Goal: Task Accomplishment & Management: Manage account settings

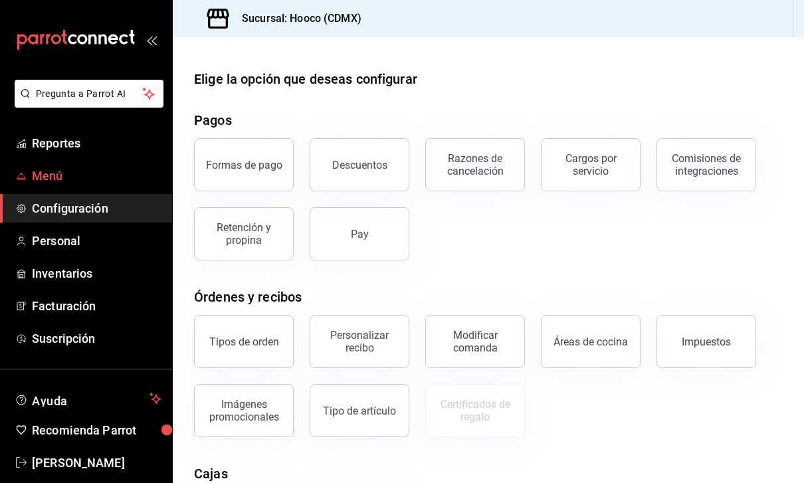
click at [106, 171] on span "Menú" at bounding box center [97, 176] width 130 height 18
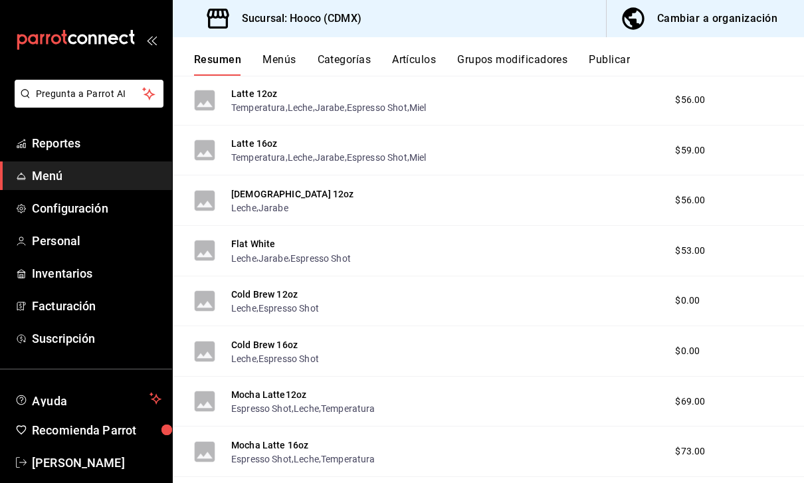
scroll to position [423, 0]
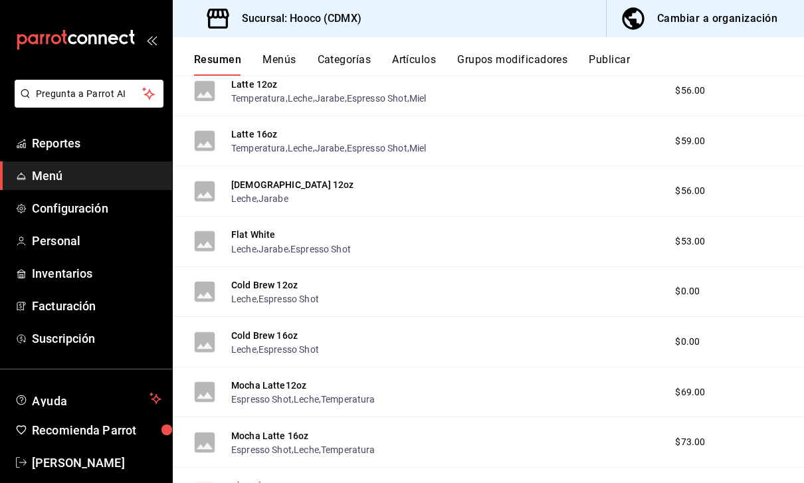
click at [642, 335] on div "Cold Brew 16oz Leche , Espresso Shot $0.00" at bounding box center [488, 342] width 631 height 51
click at [589, 346] on div "Cold Brew 16oz Leche , Espresso Shot $0.00" at bounding box center [488, 342] width 631 height 51
click at [327, 343] on div "Cold Brew 16oz Leche , Espresso Shot $0.00" at bounding box center [488, 342] width 631 height 51
click at [372, 290] on div "Cold Brew 12oz Leche , Espresso Shot $0.00" at bounding box center [488, 292] width 631 height 51
click at [674, 352] on div "Cold Brew 16oz Leche , Espresso Shot $0.00" at bounding box center [488, 342] width 631 height 51
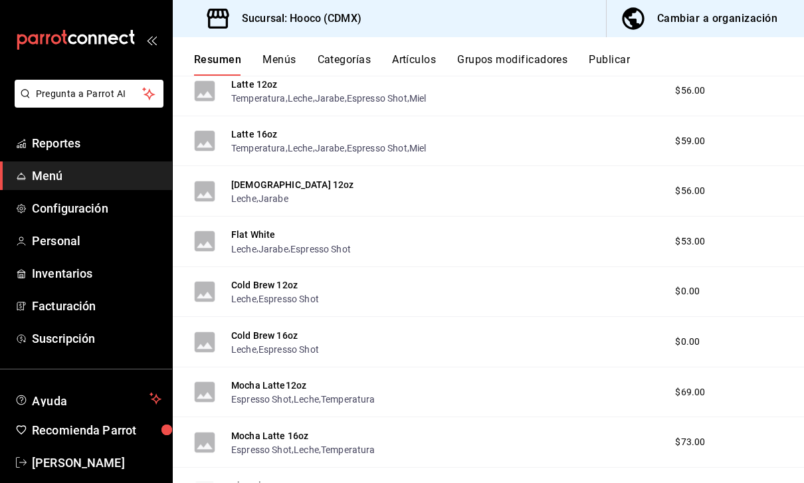
click at [388, 365] on div "Cold Brew 16oz Leche , Espresso Shot $0.00" at bounding box center [488, 342] width 631 height 51
click at [464, 350] on div "Cold Brew 16oz Leche , Espresso Shot $0.00" at bounding box center [488, 342] width 631 height 51
click at [621, 342] on div "Cold Brew 16oz Leche , Espresso Shot $0.00" at bounding box center [488, 342] width 631 height 51
click at [379, 338] on div "Cold Brew 16oz Leche , Espresso Shot $0.00" at bounding box center [488, 342] width 631 height 51
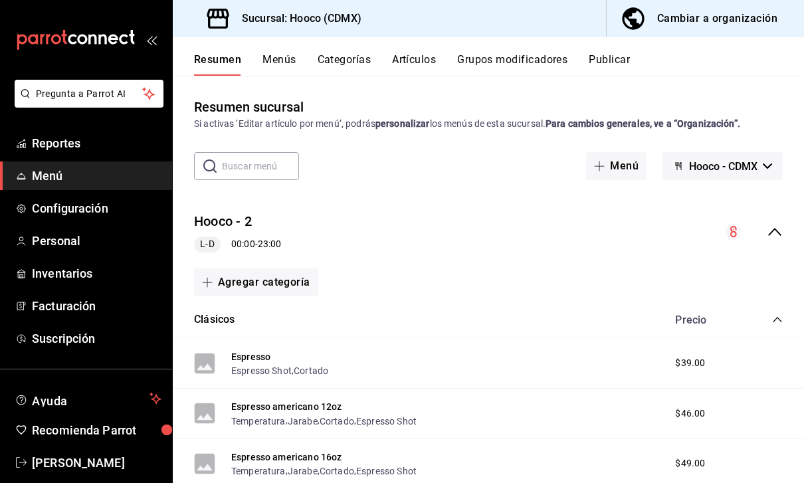
scroll to position [0, 0]
click at [427, 54] on button "Artículos" at bounding box center [414, 64] width 44 height 23
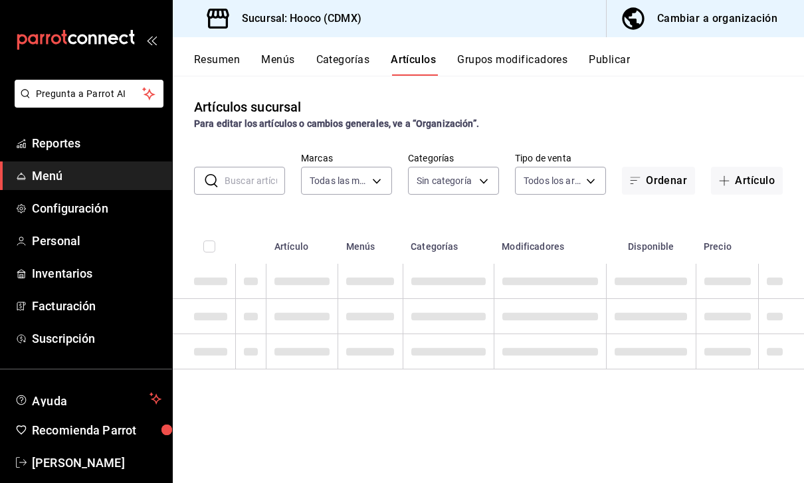
type input "d2a49f04-6a05-4360-9973-bb57c1ffd7e9"
type input "6a4f3053-ce20-40e5-a496-7ff5dbcd2d07,20ed9d8a-36a0-48f3-904d-6f7d2a428019,36e04…"
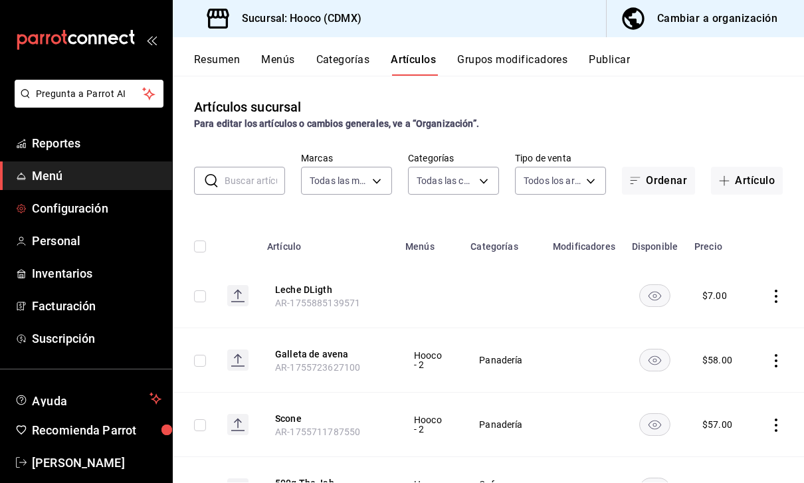
click at [106, 201] on span "Configuración" at bounding box center [97, 208] width 130 height 18
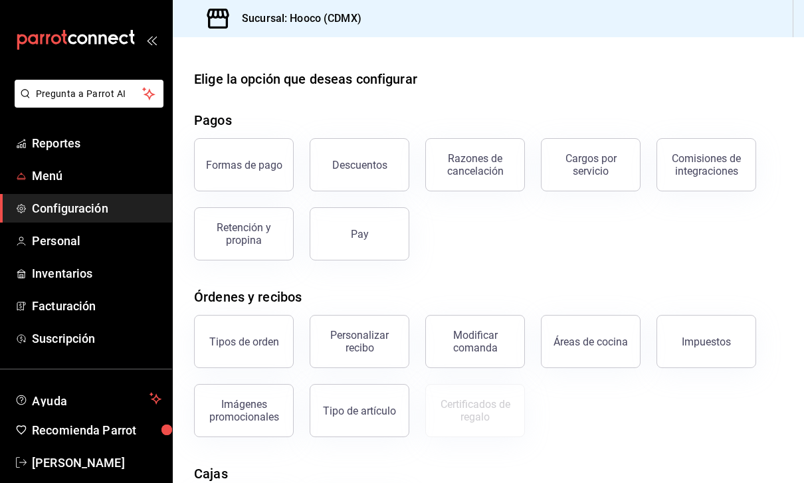
click at [129, 171] on span "Menú" at bounding box center [97, 176] width 130 height 18
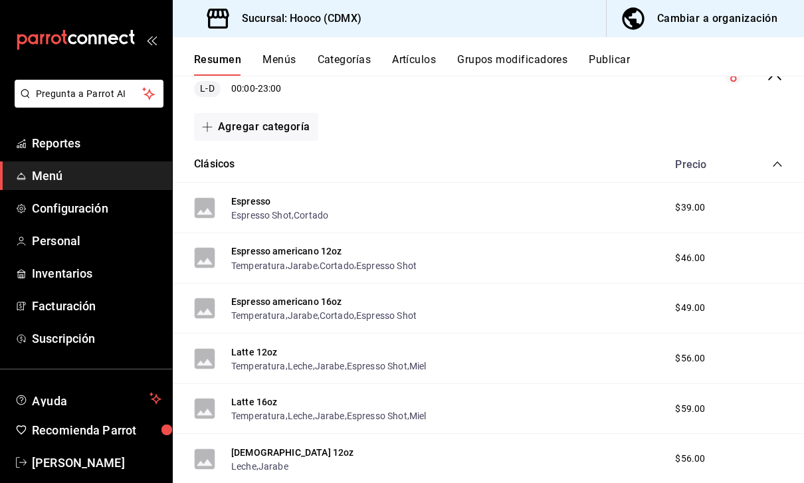
scroll to position [150, 0]
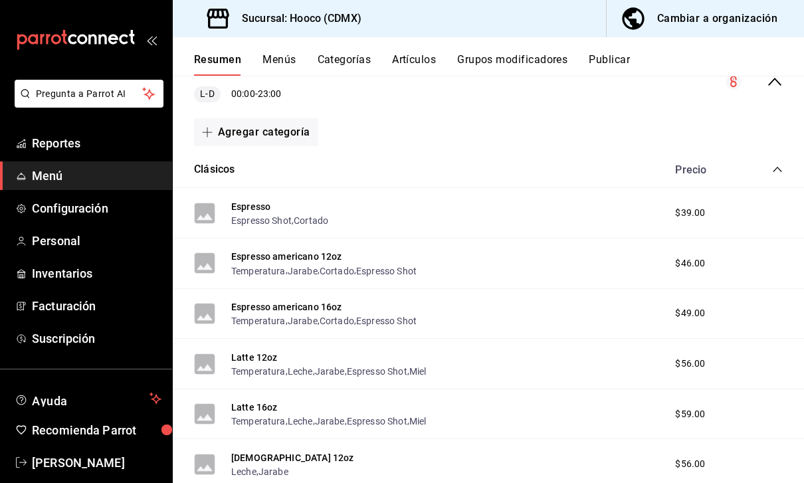
click at [661, 163] on div "Clásicos Precio" at bounding box center [488, 170] width 631 height 37
click at [210, 174] on button "Clásicos" at bounding box center [214, 169] width 41 height 15
click at [210, 152] on div "Agregar categoría" at bounding box center [488, 132] width 631 height 39
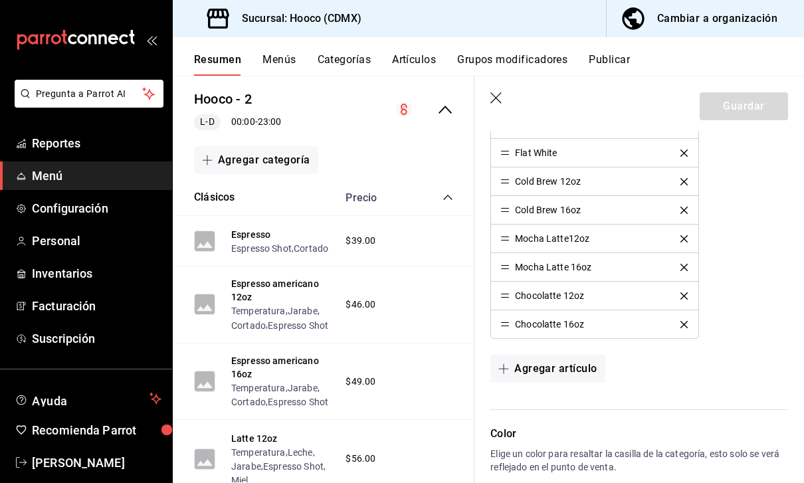
scroll to position [604, 0]
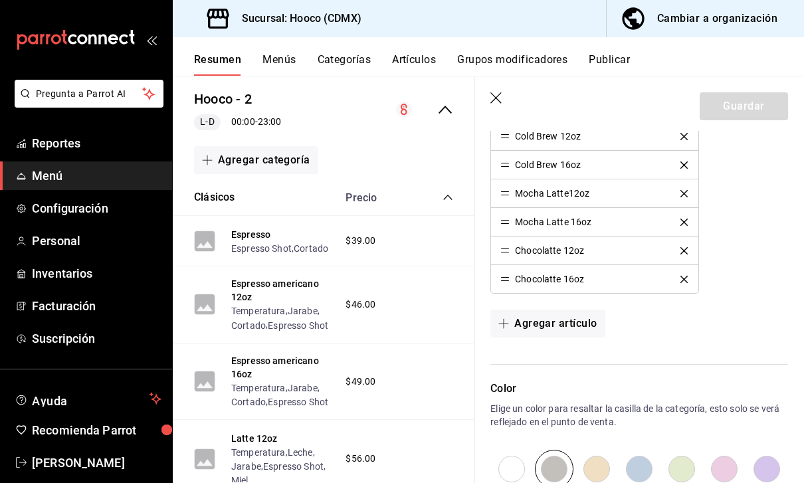
click at [565, 327] on button "Agregar artículo" at bounding box center [547, 324] width 114 height 28
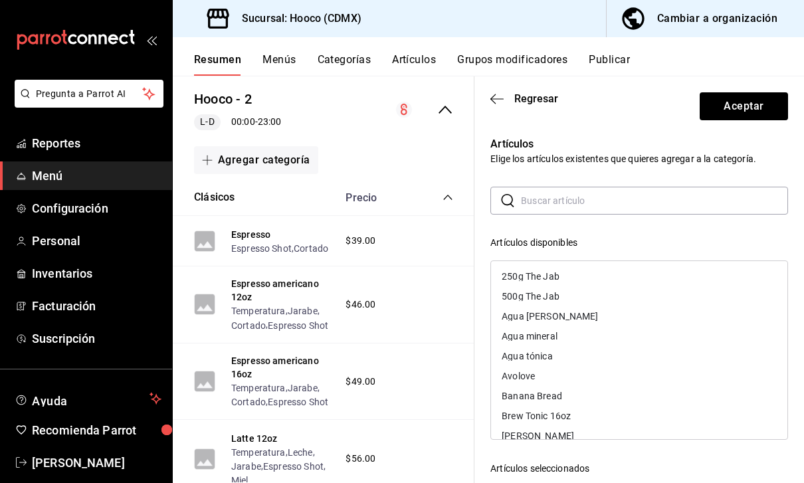
click at [495, 97] on icon "button" at bounding box center [496, 99] width 13 height 12
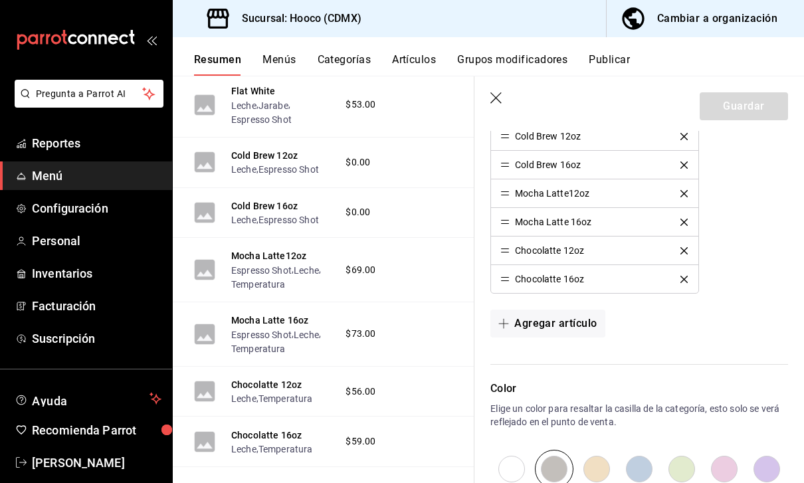
scroll to position [716, 0]
click at [384, 209] on div "Cold Brew 16oz Leche , Espresso Shot $0.00" at bounding box center [324, 214] width 302 height 51
click at [369, 207] on span "$0.00" at bounding box center [358, 214] width 25 height 14
click at [365, 207] on span "$0.00" at bounding box center [358, 214] width 25 height 14
click at [392, 157] on div "$0.00" at bounding box center [374, 164] width 85 height 14
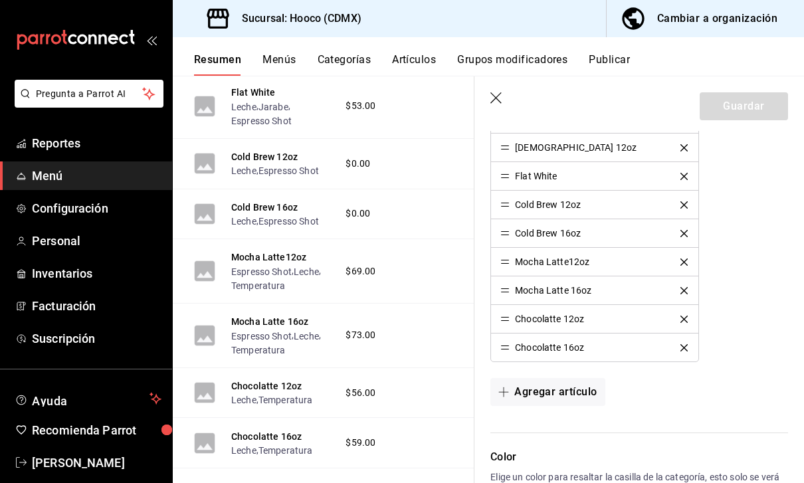
scroll to position [530, 0]
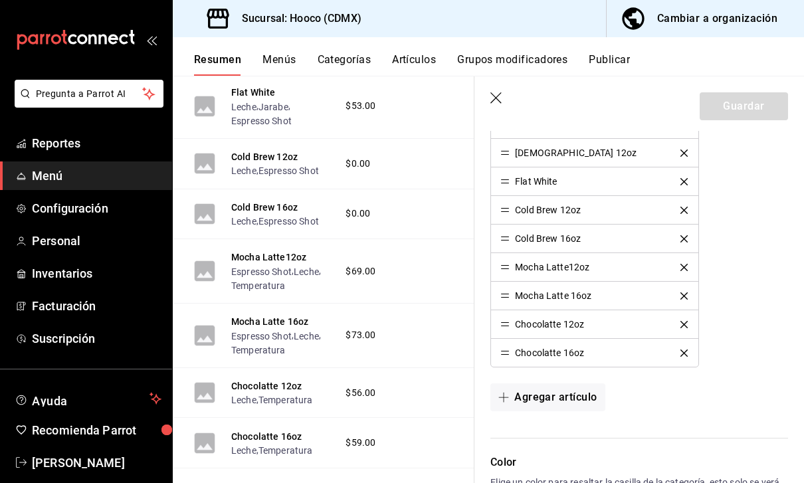
click at [625, 211] on div "Cold Brew 12oz" at bounding box center [594, 209] width 188 height 9
click at [413, 64] on button "Artículos" at bounding box center [414, 64] width 44 height 23
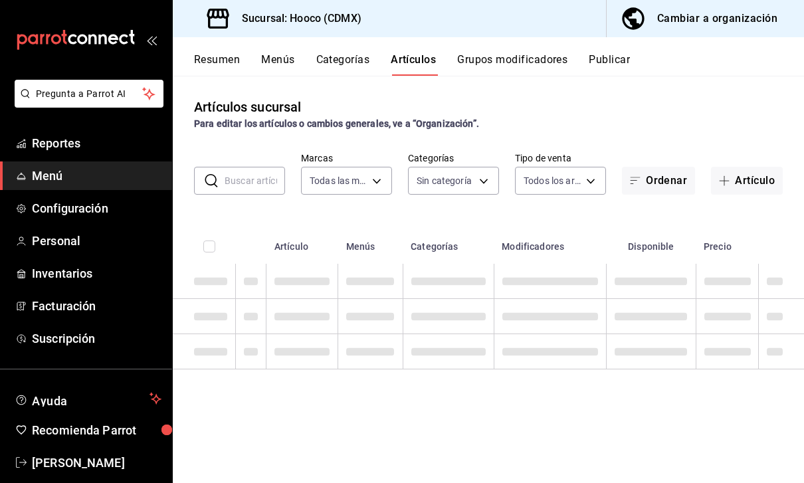
type input "d2a49f04-6a05-4360-9973-bb57c1ffd7e9"
type input "6a4f3053-ce20-40e5-a496-7ff5dbcd2d07,20ed9d8a-36a0-48f3-904d-6f7d2a428019,36e04…"
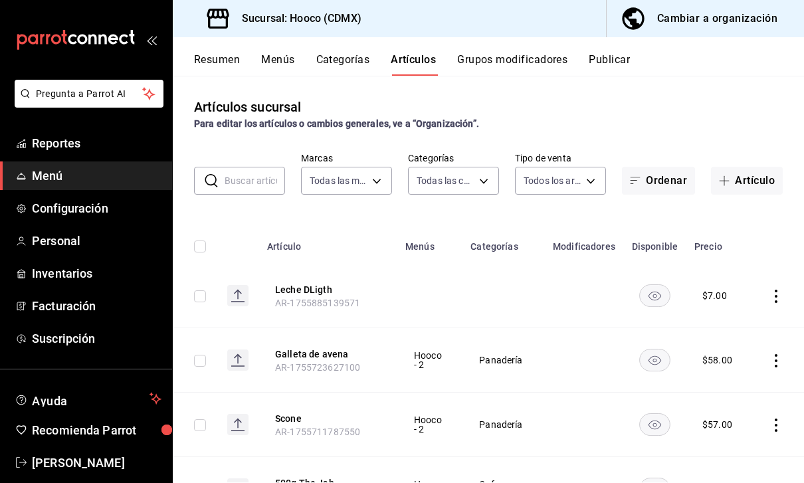
click at [266, 187] on input "text" at bounding box center [255, 180] width 60 height 27
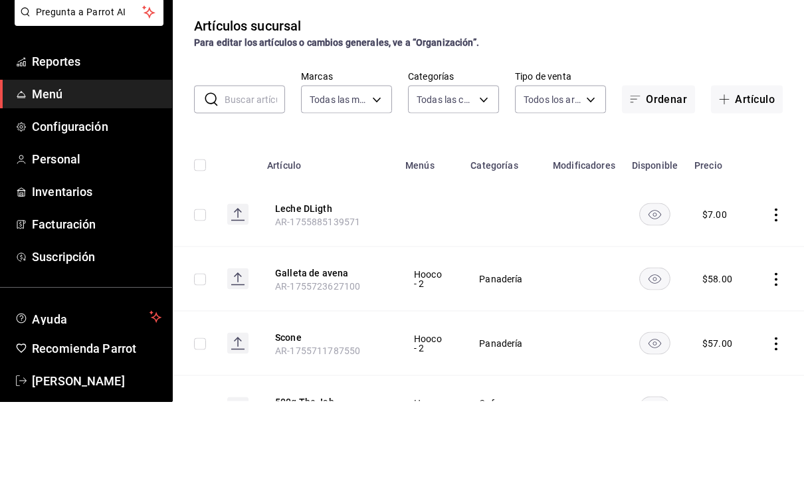
scroll to position [43, 0]
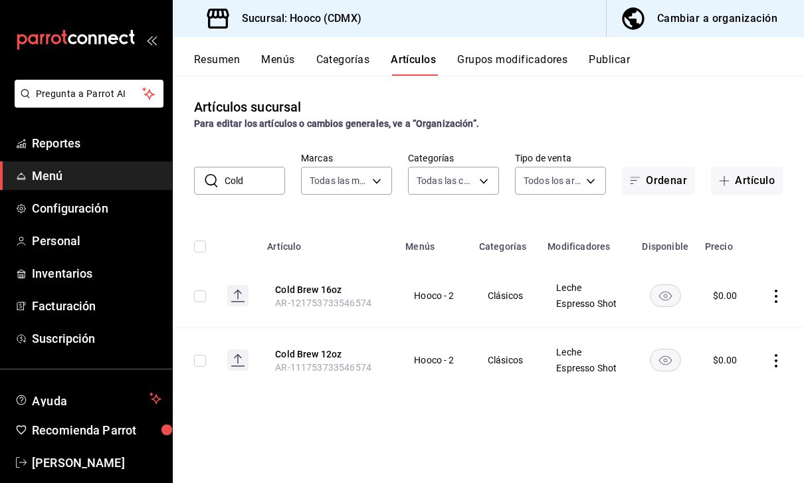
type input "Cold"
click at [777, 290] on icon "actions" at bounding box center [775, 296] width 13 height 13
click at [740, 284] on span "Editar" at bounding box center [736, 286] width 35 height 14
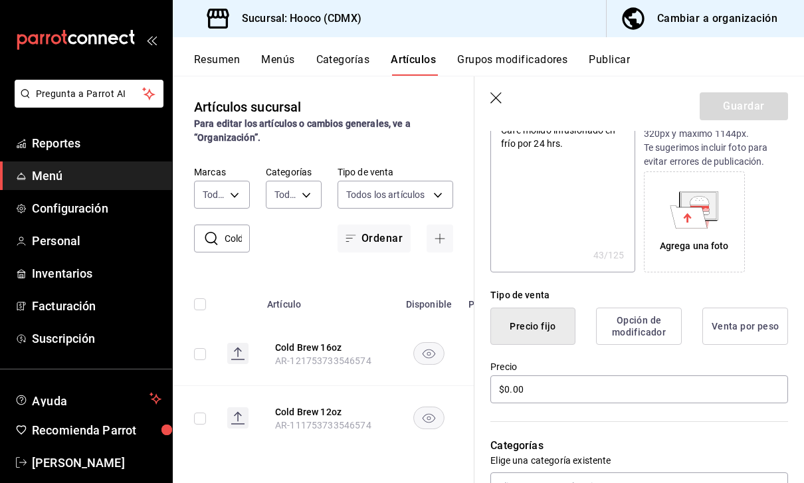
scroll to position [174, 0]
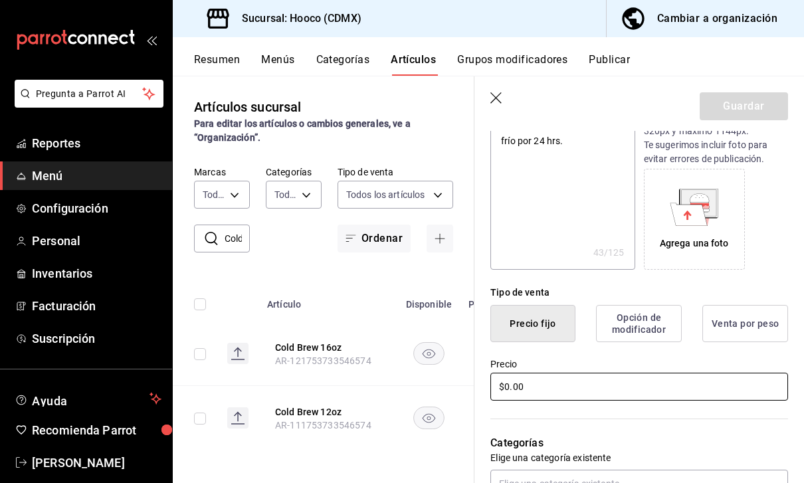
click at [586, 378] on input "$0.00" at bounding box center [639, 387] width 298 height 28
type textarea "x"
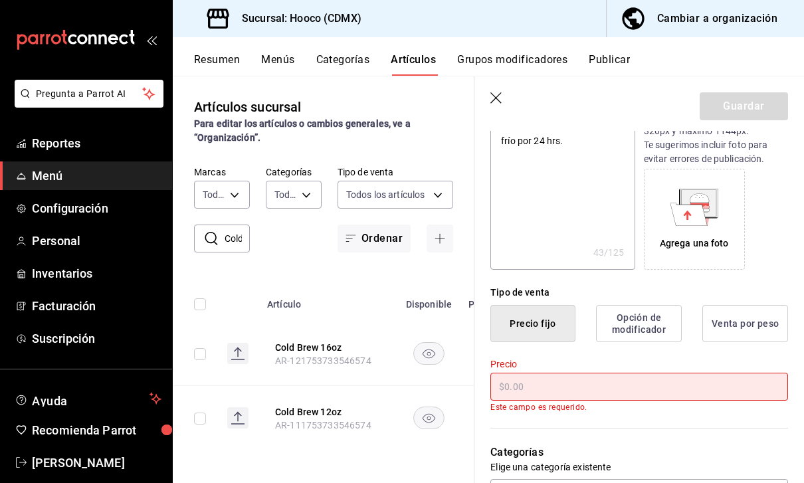
type textarea "x"
type input "$6.00"
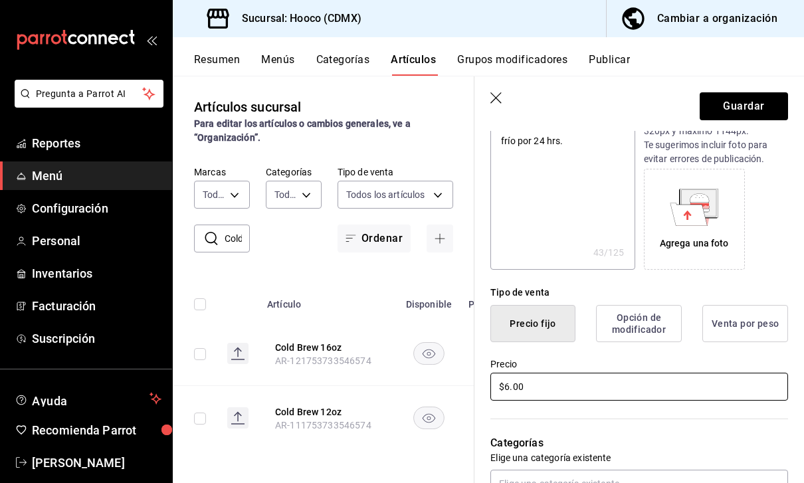
type textarea "x"
type input "$69.00"
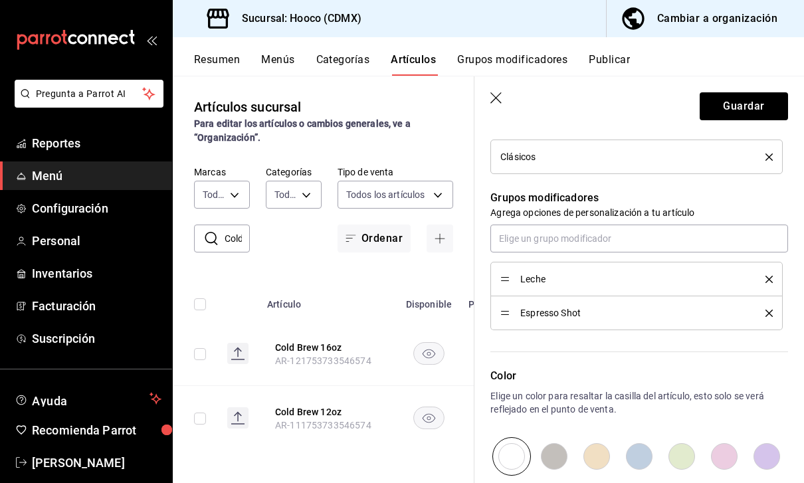
scroll to position [542, 0]
click at [763, 100] on button "Guardar" at bounding box center [744, 106] width 88 height 28
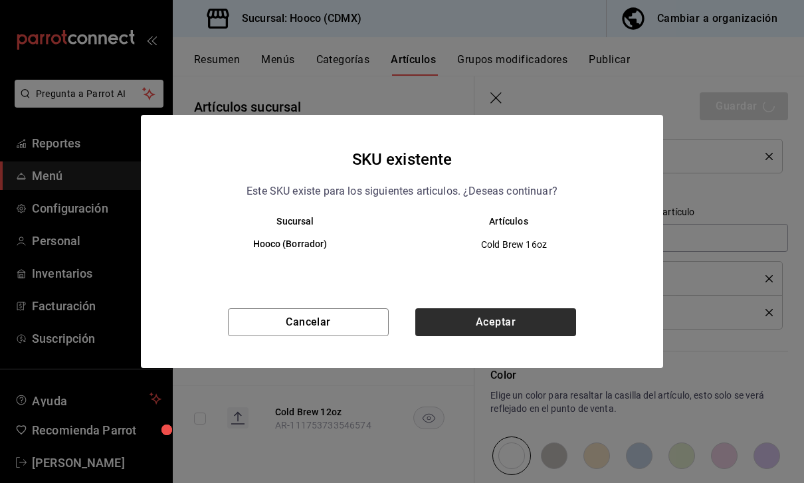
click at [564, 324] on button "Aceptar" at bounding box center [495, 322] width 161 height 28
type textarea "x"
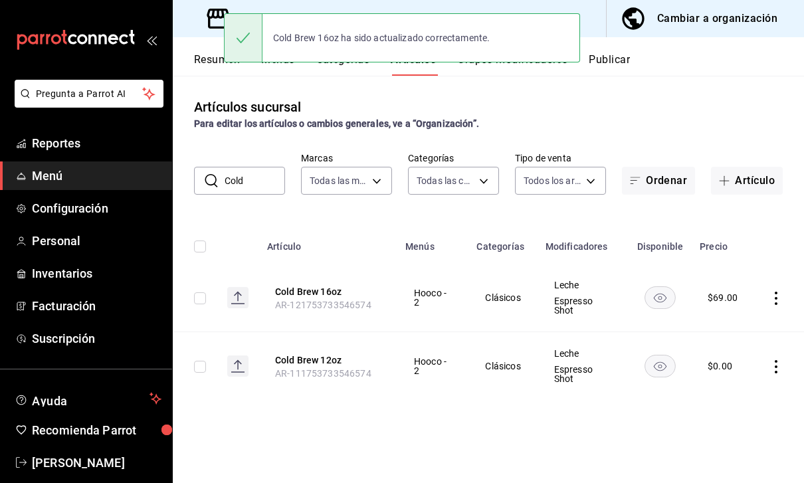
click at [778, 360] on icon "actions" at bounding box center [775, 366] width 13 height 13
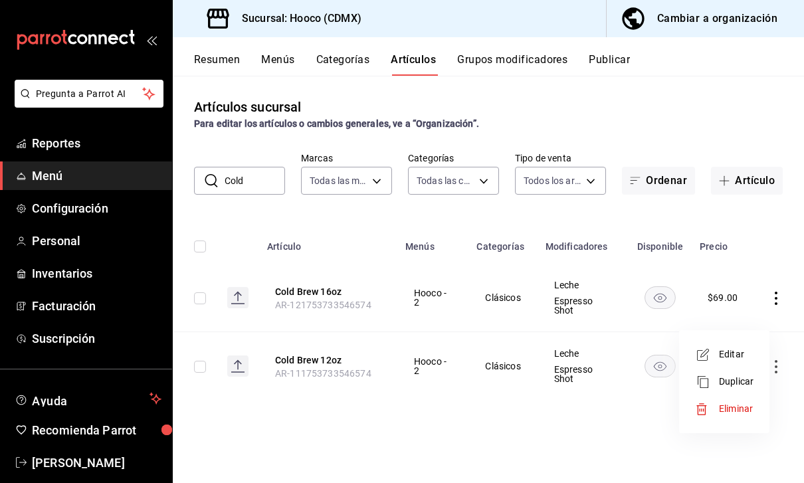
click at [741, 347] on li "Editar" at bounding box center [724, 354] width 80 height 27
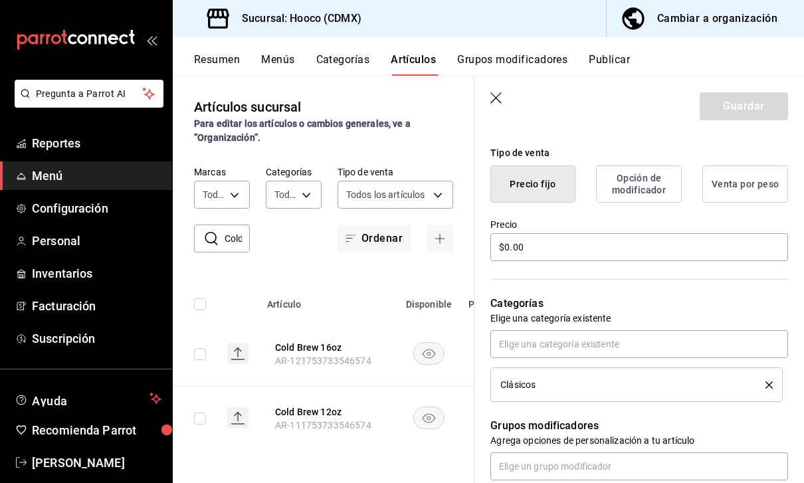
scroll to position [326, 0]
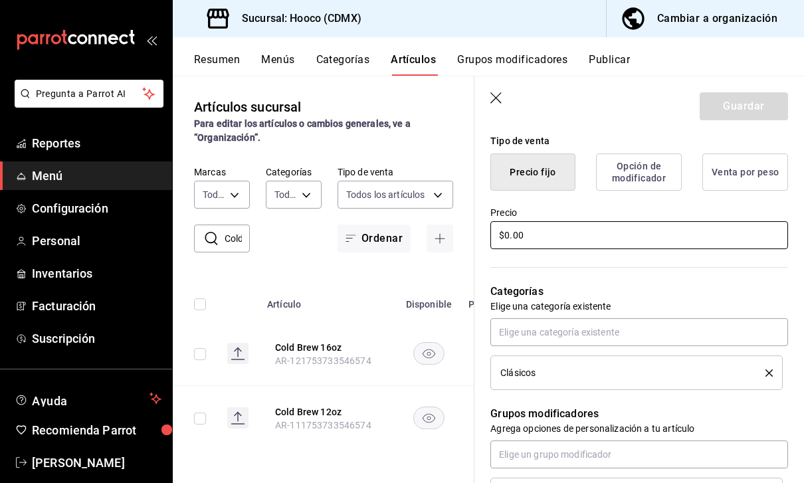
click at [638, 226] on input "$0.00" at bounding box center [639, 235] width 298 height 28
type textarea "x"
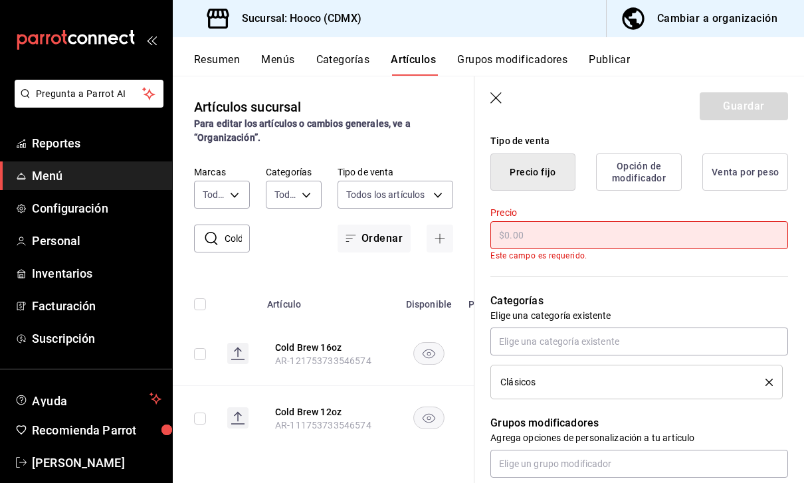
type textarea "x"
type input "$6.00"
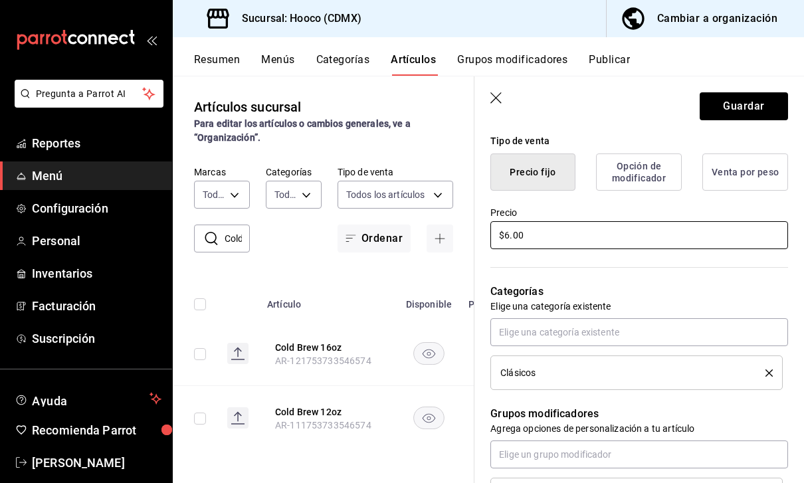
type textarea "x"
type input "$64.00"
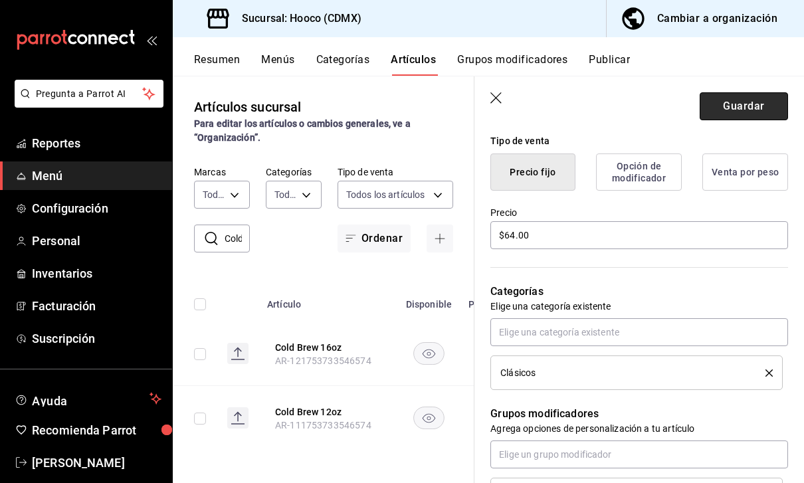
click at [746, 105] on button "Guardar" at bounding box center [744, 106] width 88 height 28
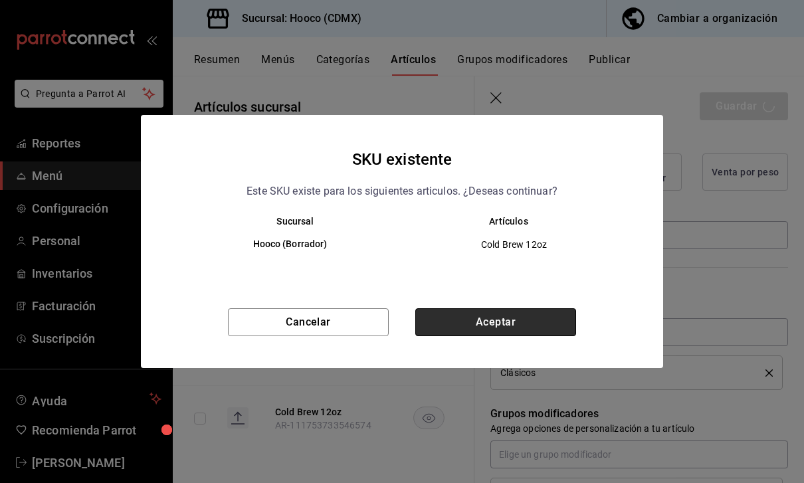
click at [546, 326] on button "Aceptar" at bounding box center [495, 322] width 161 height 28
type textarea "x"
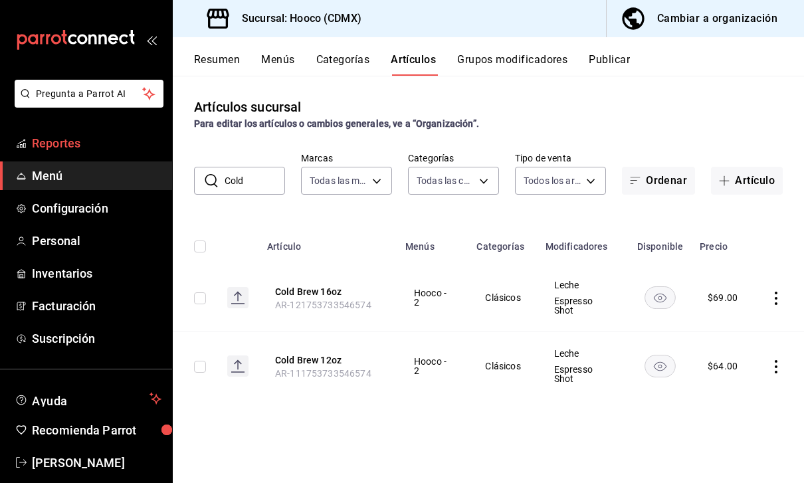
click at [104, 142] on span "Reportes" at bounding box center [97, 143] width 130 height 18
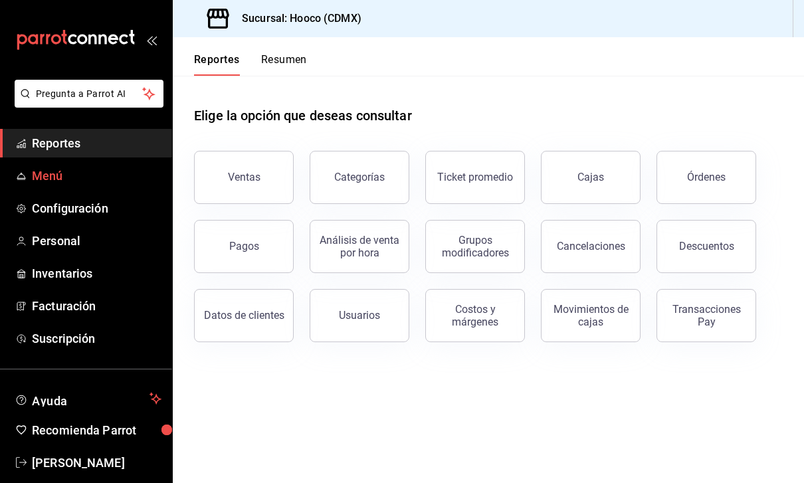
click at [113, 176] on span "Menú" at bounding box center [97, 176] width 130 height 18
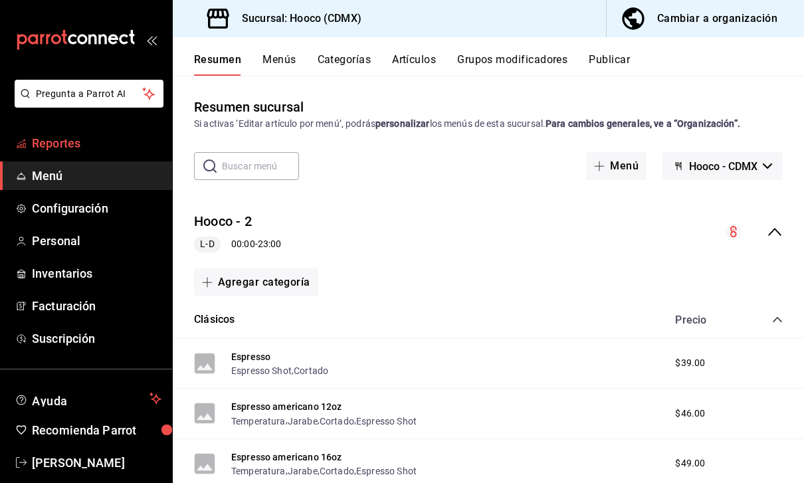
click at [101, 139] on span "Reportes" at bounding box center [97, 143] width 130 height 18
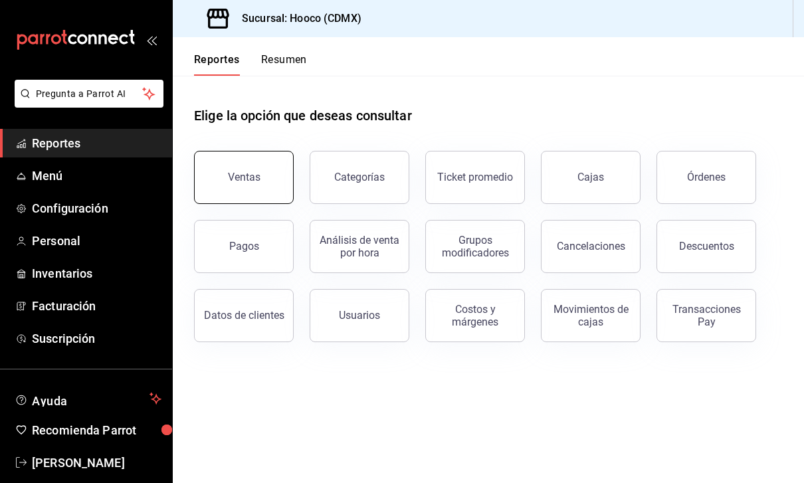
click at [274, 167] on button "Ventas" at bounding box center [244, 177] width 100 height 53
